Goal: Find specific page/section: Find specific page/section

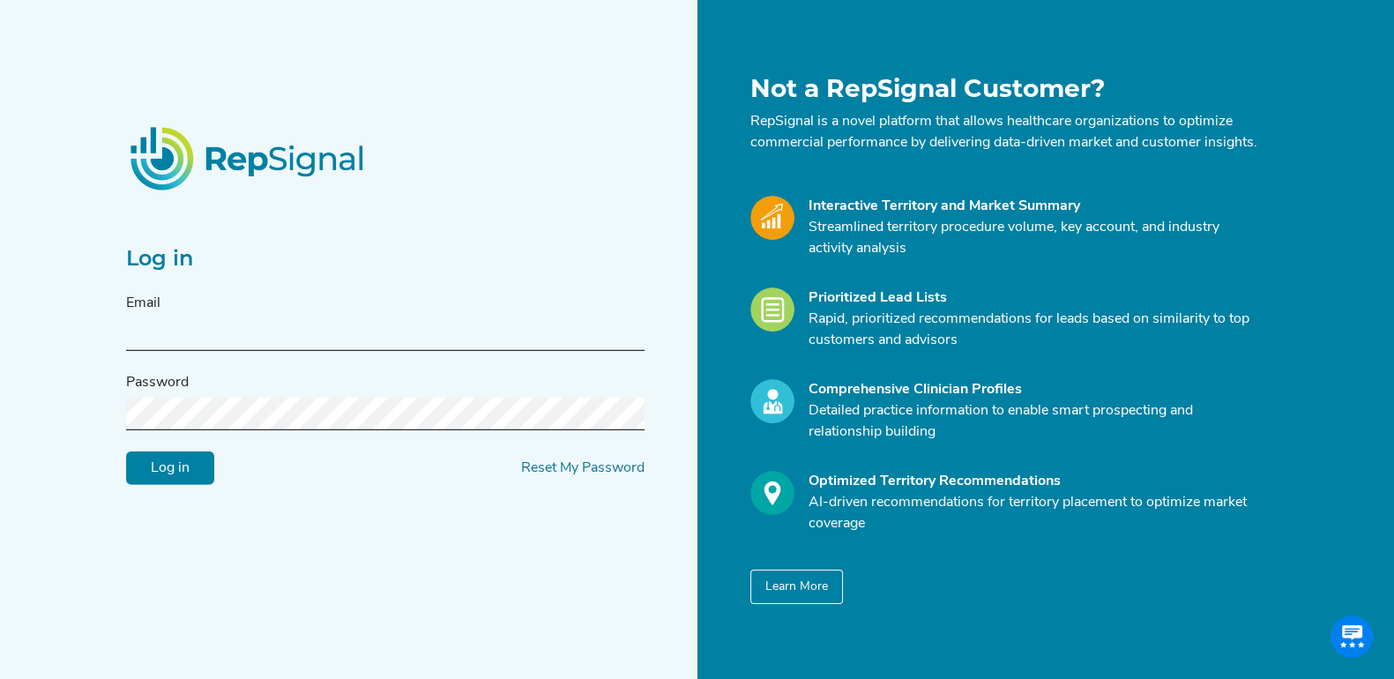
type input "[EMAIL_ADDRESS][DOMAIN_NAME]"
click at [190, 482] on input "Log in" at bounding box center [170, 468] width 88 height 34
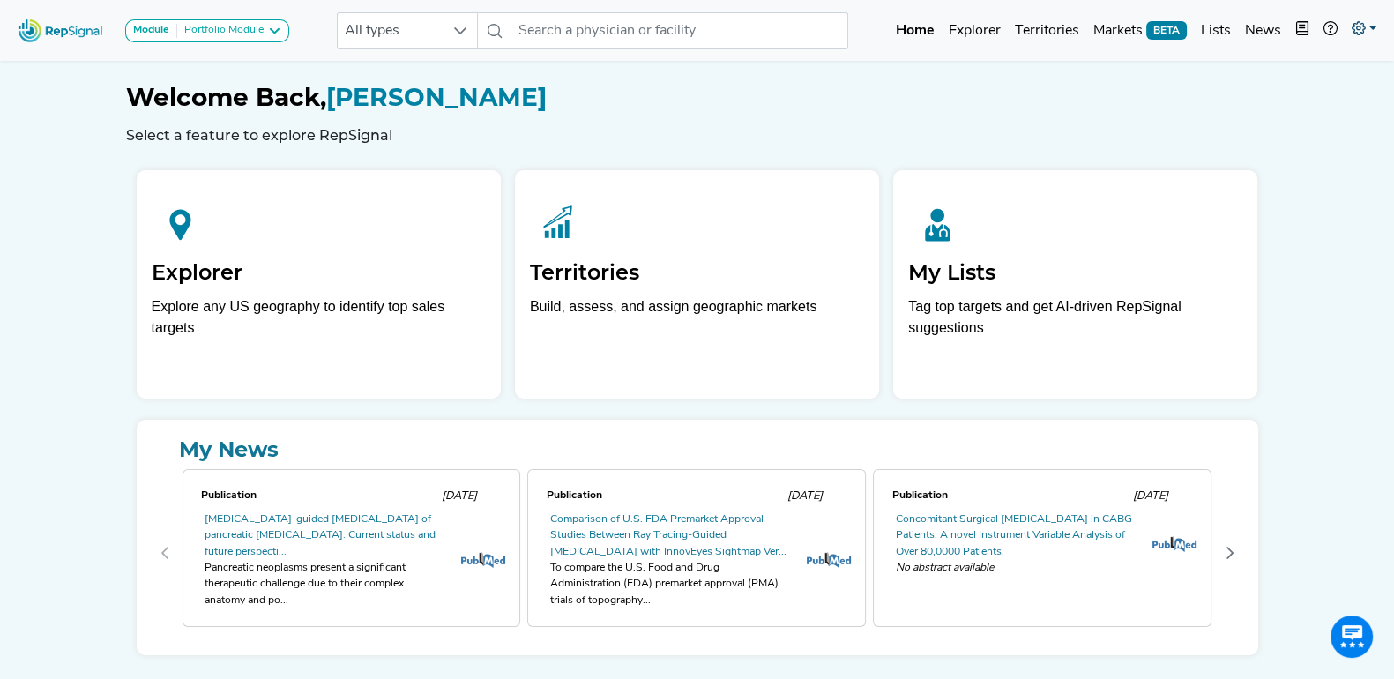
click at [1373, 28] on link at bounding box center [1364, 30] width 39 height 35
click at [1309, 111] on link "Admin" at bounding box center [1312, 110] width 139 height 35
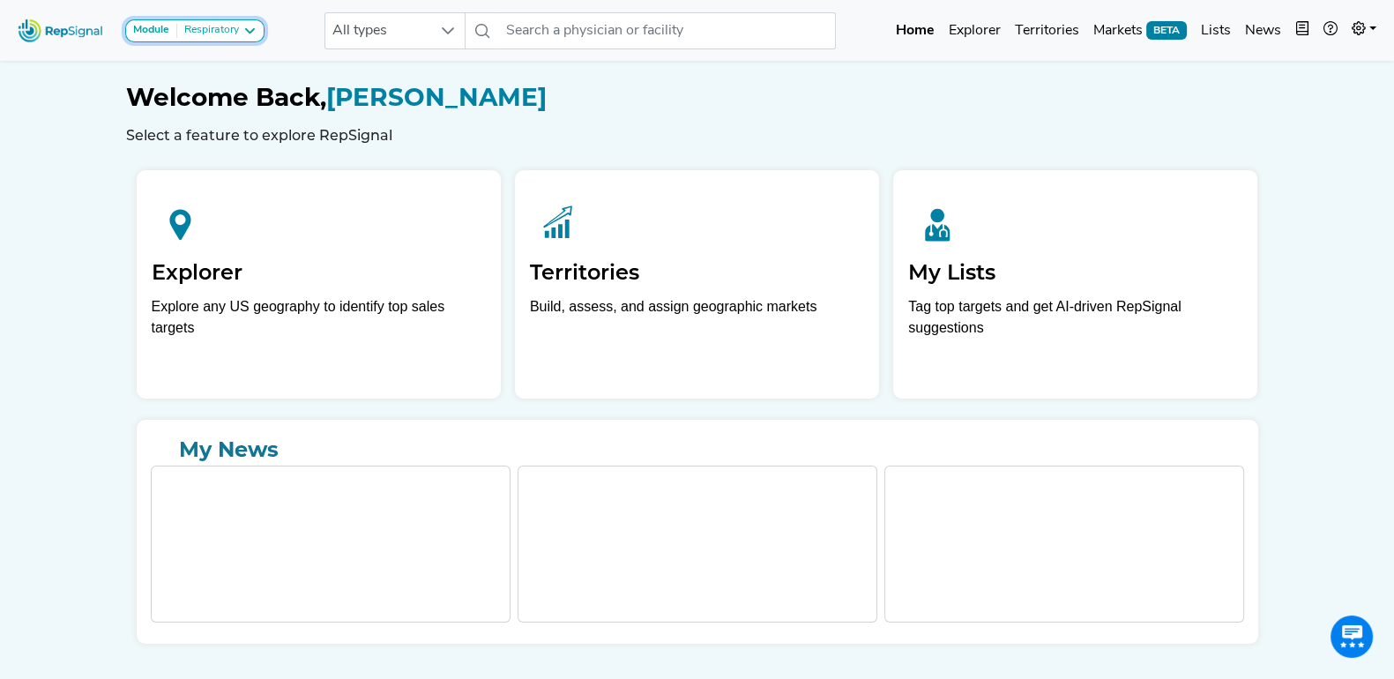
click at [244, 32] on icon at bounding box center [249, 31] width 14 height 14
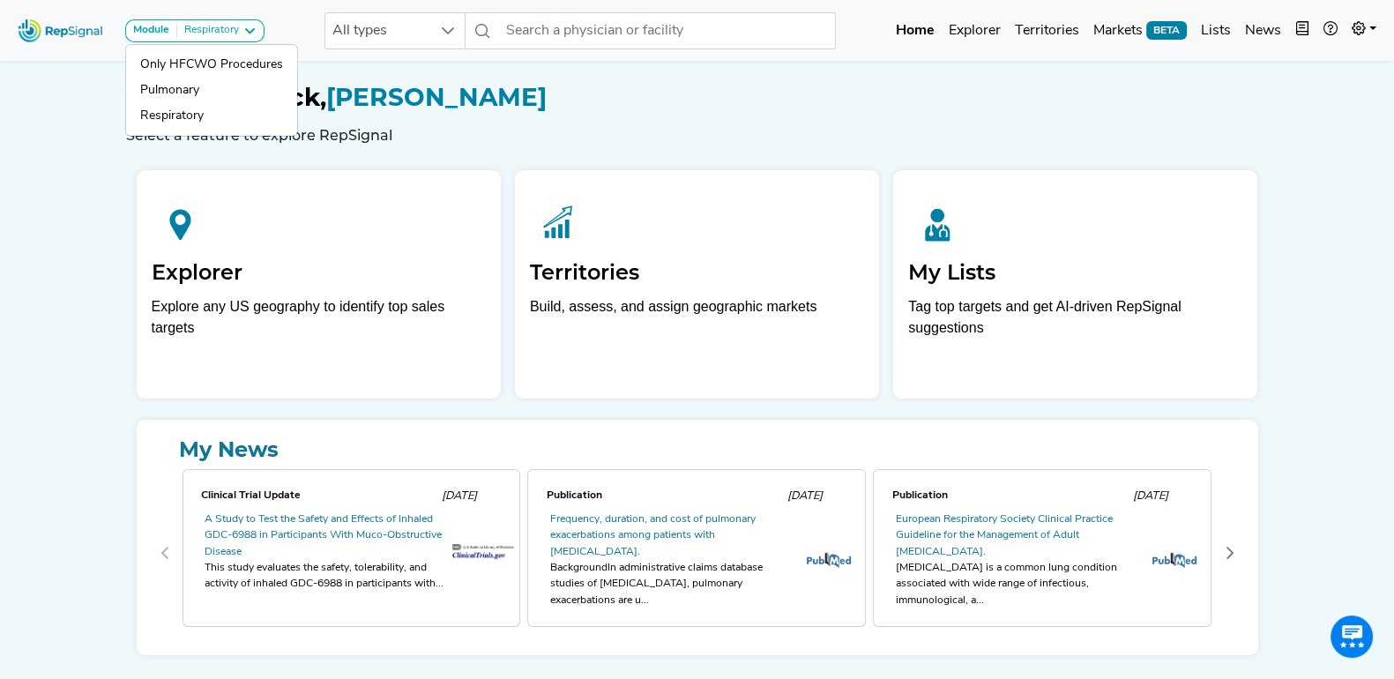
click at [697, 137] on h6 "Select a feature to explore RepSignal" at bounding box center [697, 135] width 1143 height 17
click at [812, 112] on div "Welcome Back, [PERSON_NAME] Select a feature to explore RepSignal" at bounding box center [697, 113] width 1143 height 61
click at [1153, 104] on h1 "Welcome Back, [PERSON_NAME]" at bounding box center [697, 98] width 1143 height 30
click at [975, 27] on link "Explorer" at bounding box center [975, 30] width 66 height 35
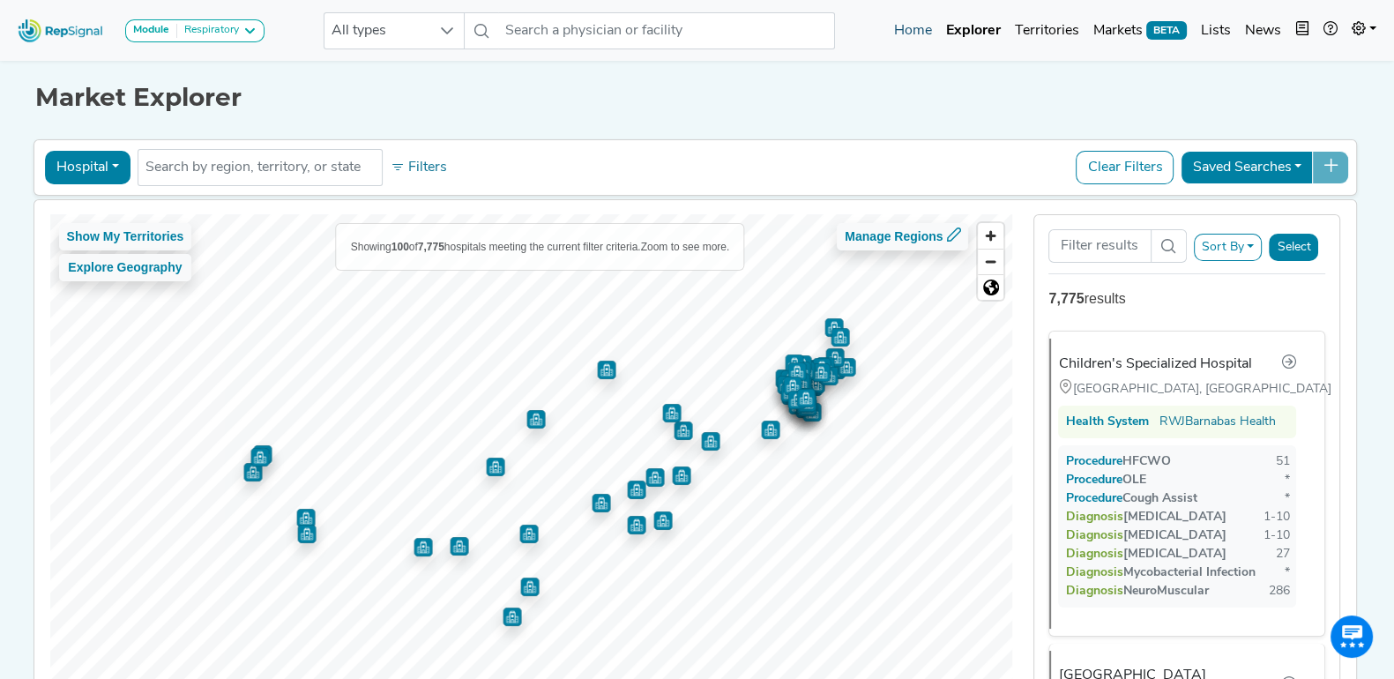
click at [912, 28] on link "Home" at bounding box center [913, 30] width 52 height 35
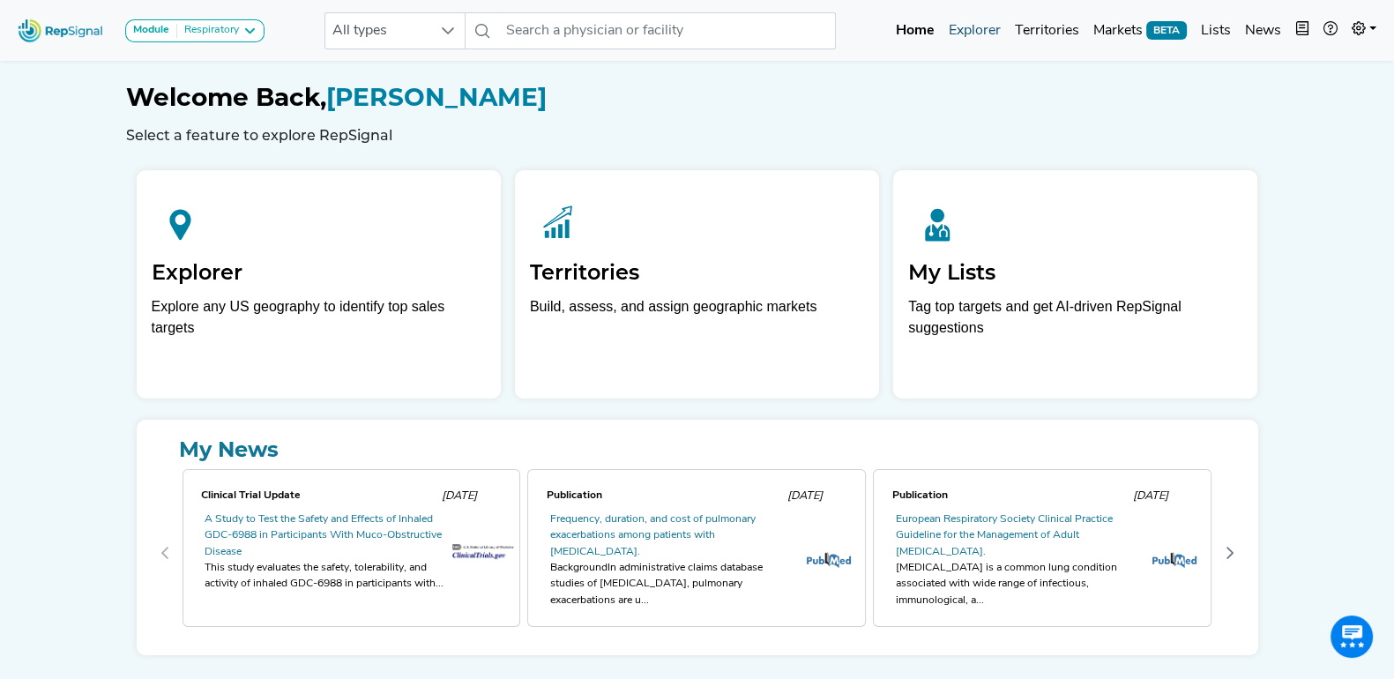
click at [983, 34] on link "Explorer" at bounding box center [975, 30] width 66 height 35
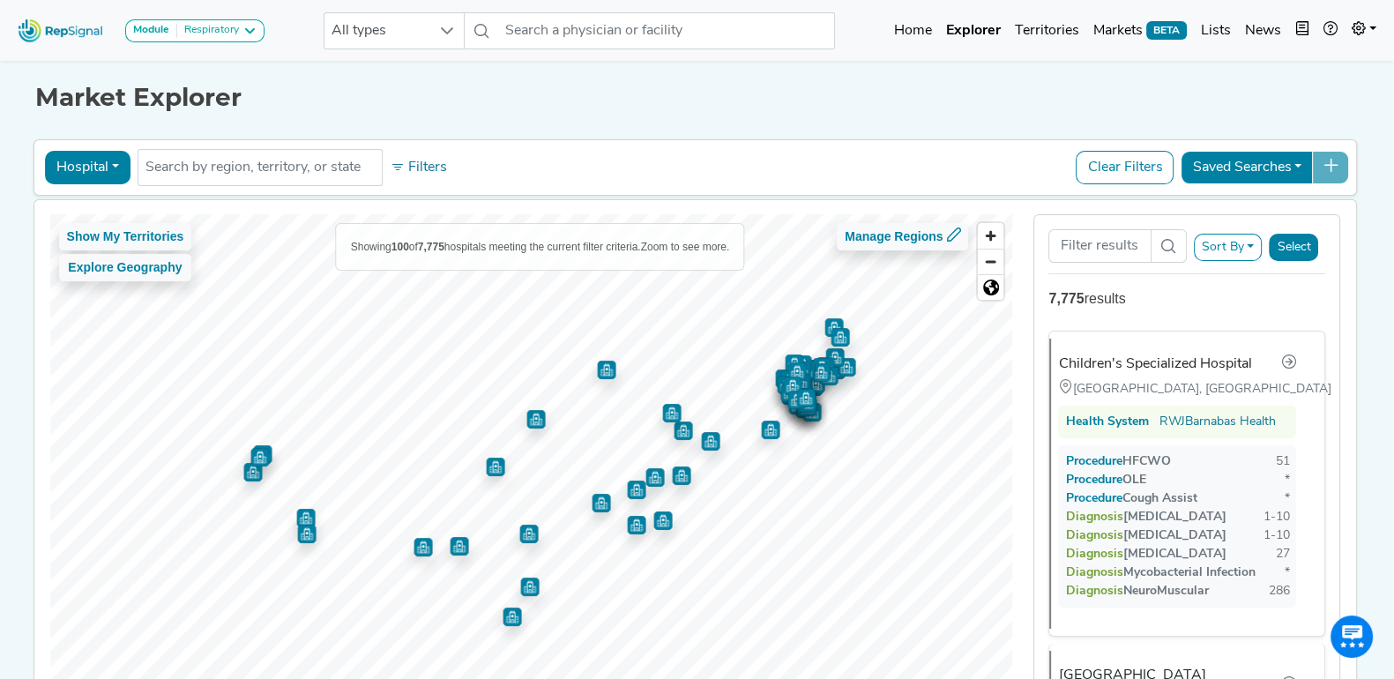
click at [864, 108] on h1 "Market Explorer" at bounding box center [697, 98] width 1324 height 30
click at [423, 98] on h1 "Market Explorer" at bounding box center [697, 98] width 1324 height 30
click at [1361, 18] on link at bounding box center [1364, 30] width 39 height 35
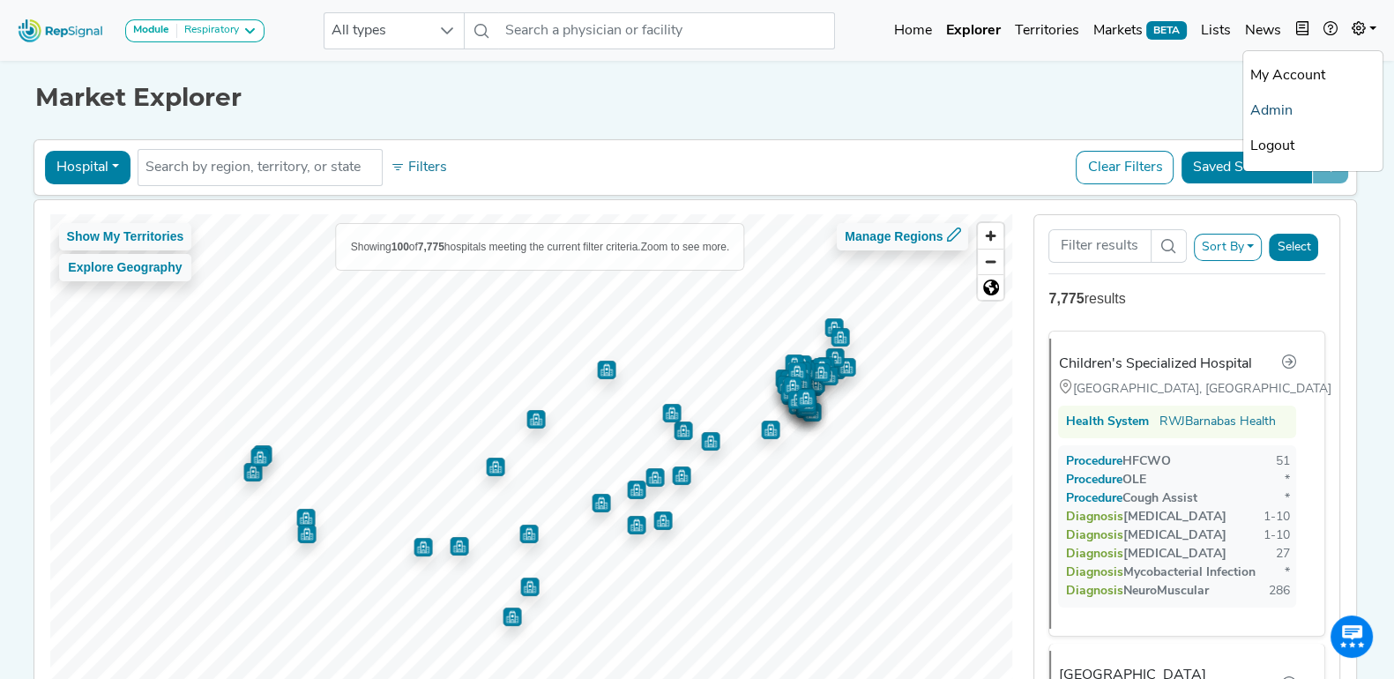
click at [1292, 101] on link "Admin" at bounding box center [1312, 110] width 139 height 35
